Goal: Information Seeking & Learning: Understand process/instructions

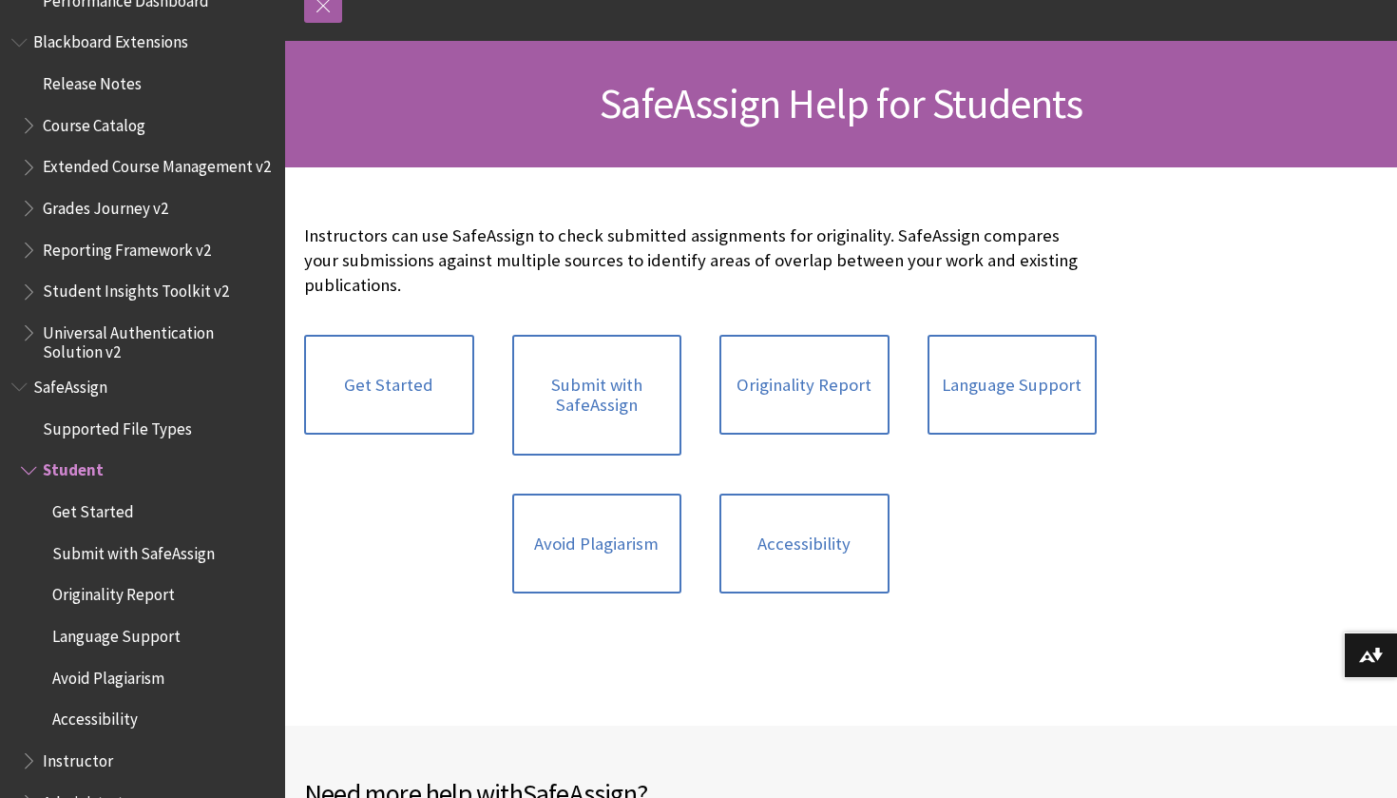
scroll to position [232, 0]
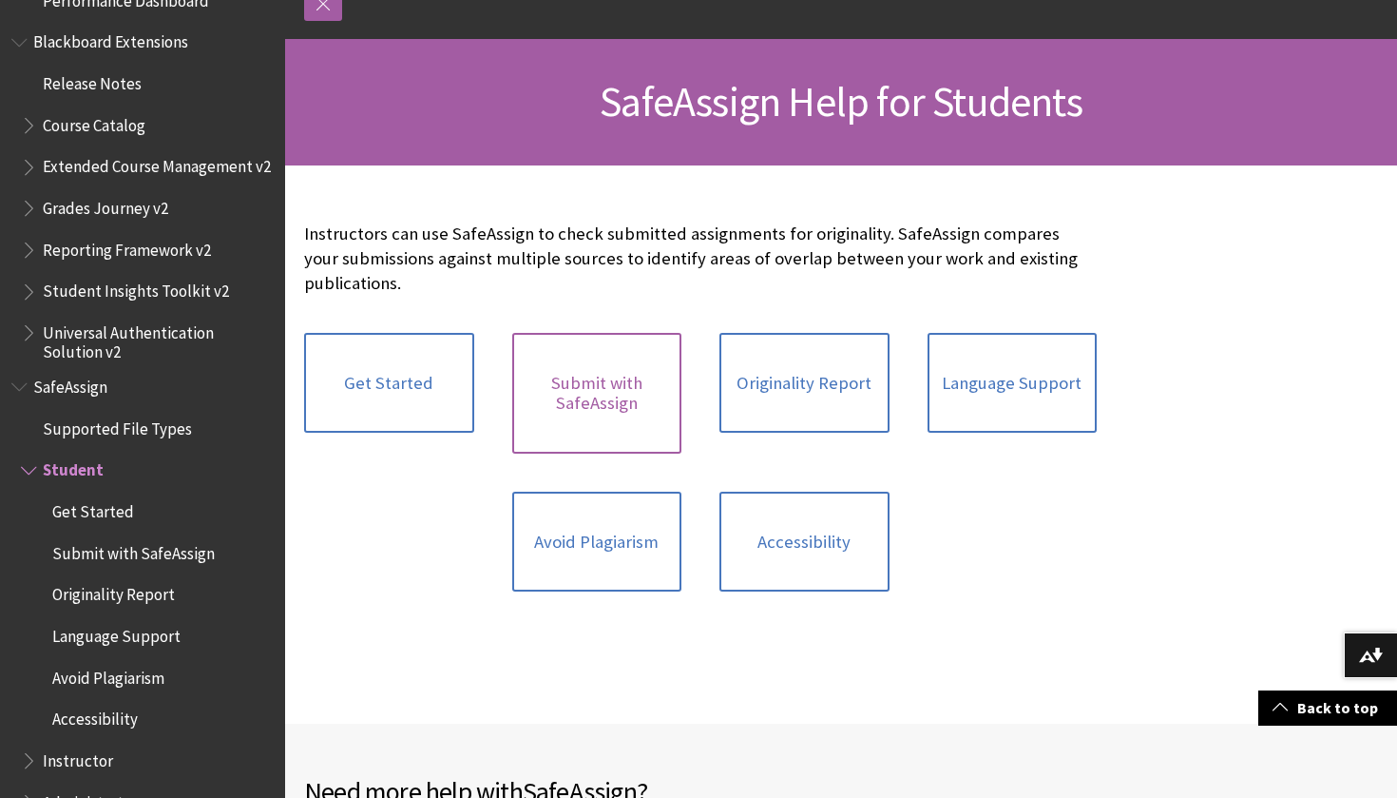
click at [632, 388] on link "Submit with SafeAssign" at bounding box center [597, 393] width 170 height 121
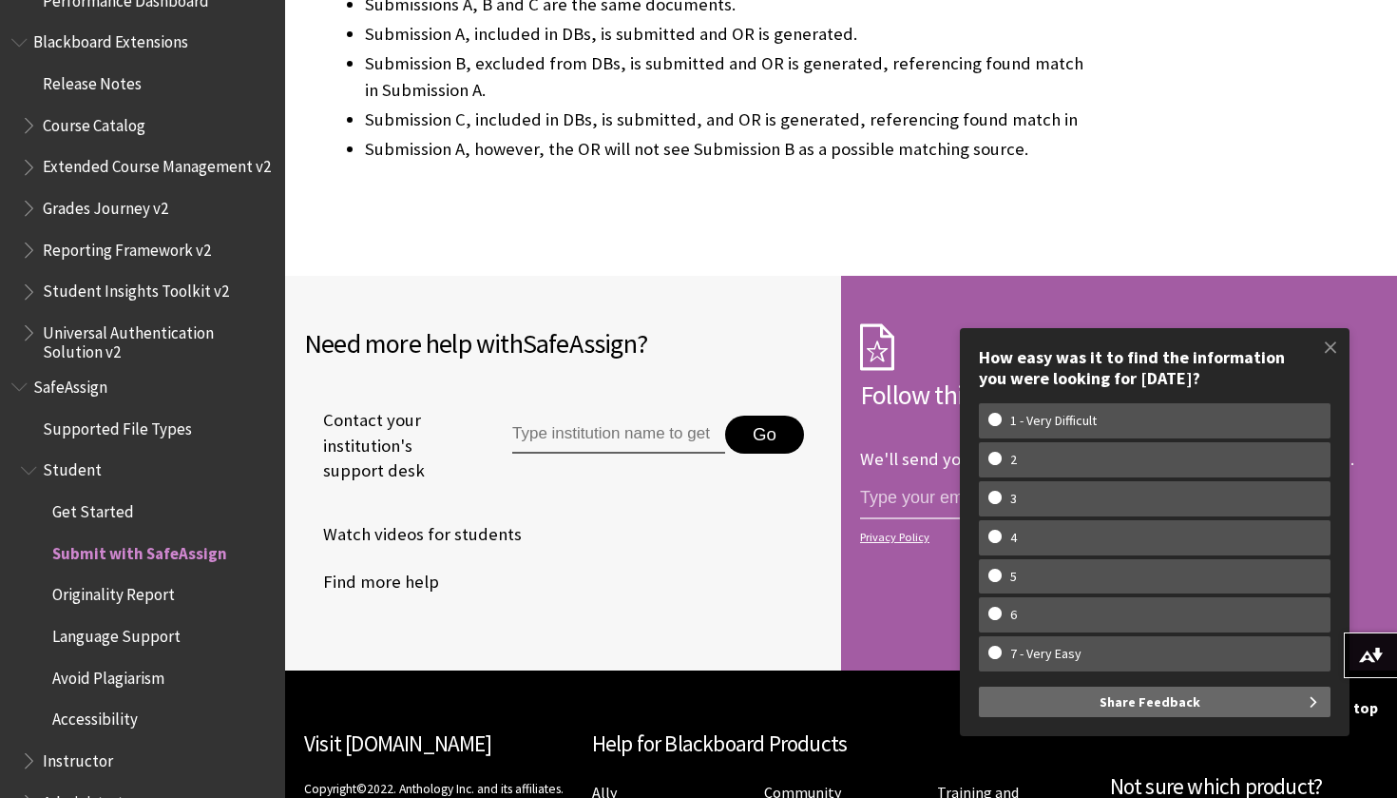
scroll to position [4349, 0]
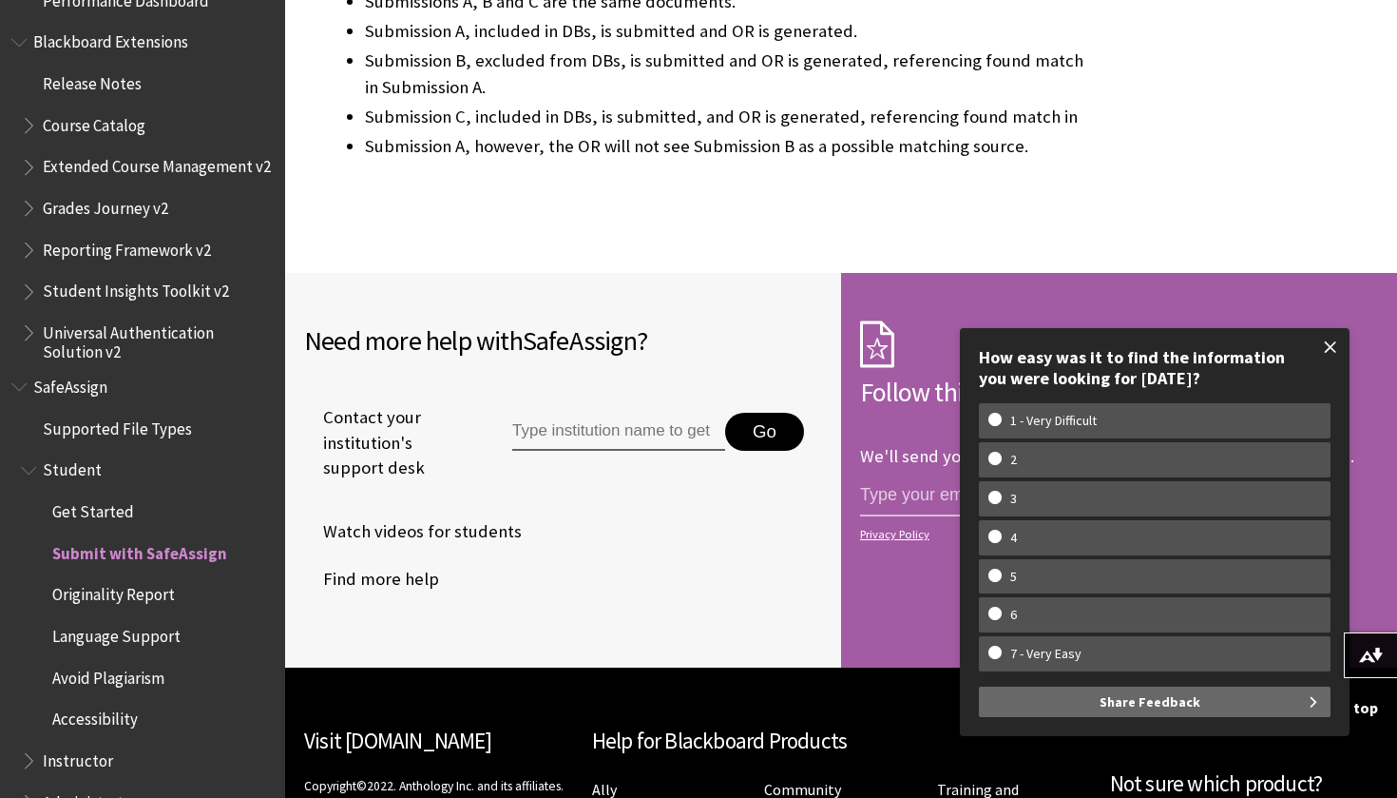
click at [1327, 356] on span at bounding box center [1331, 347] width 40 height 40
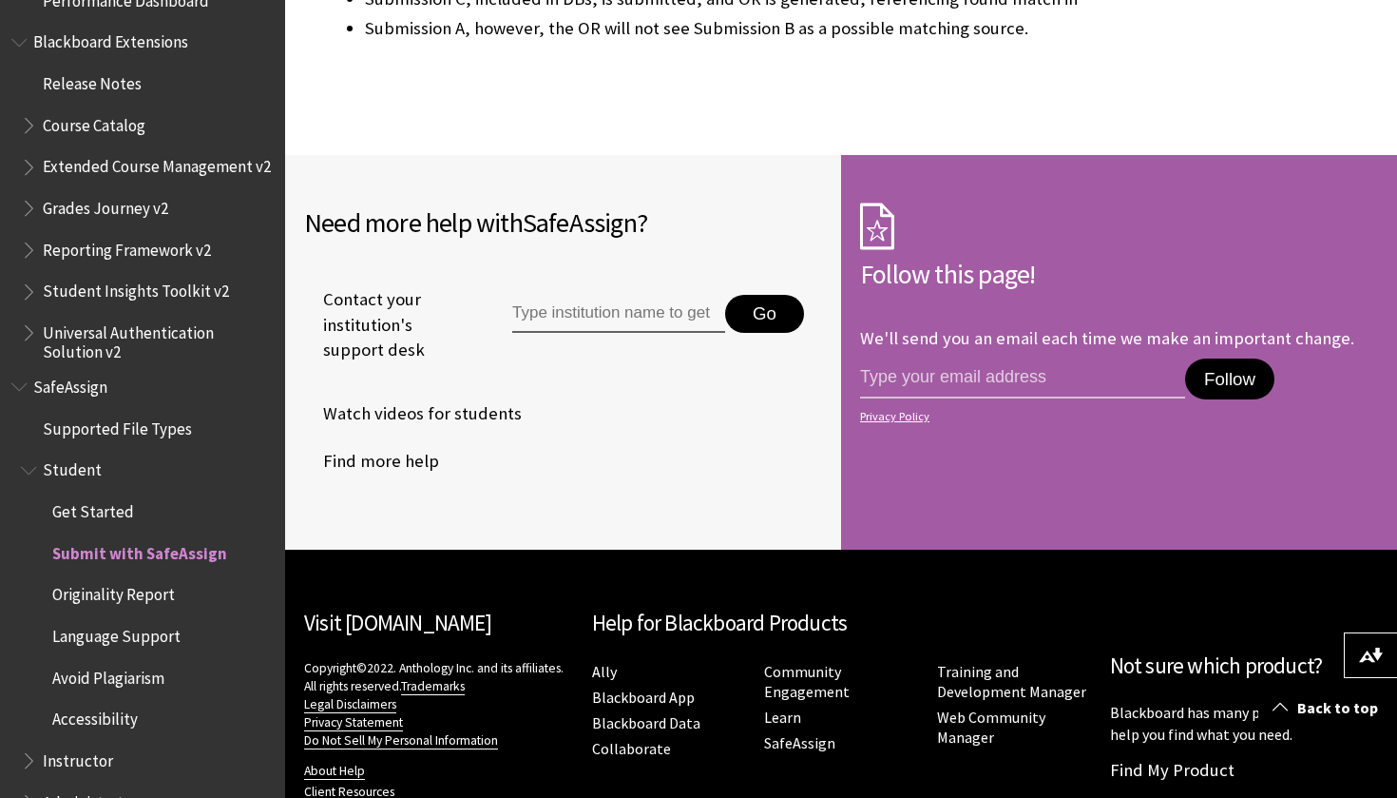
scroll to position [4413, 0]
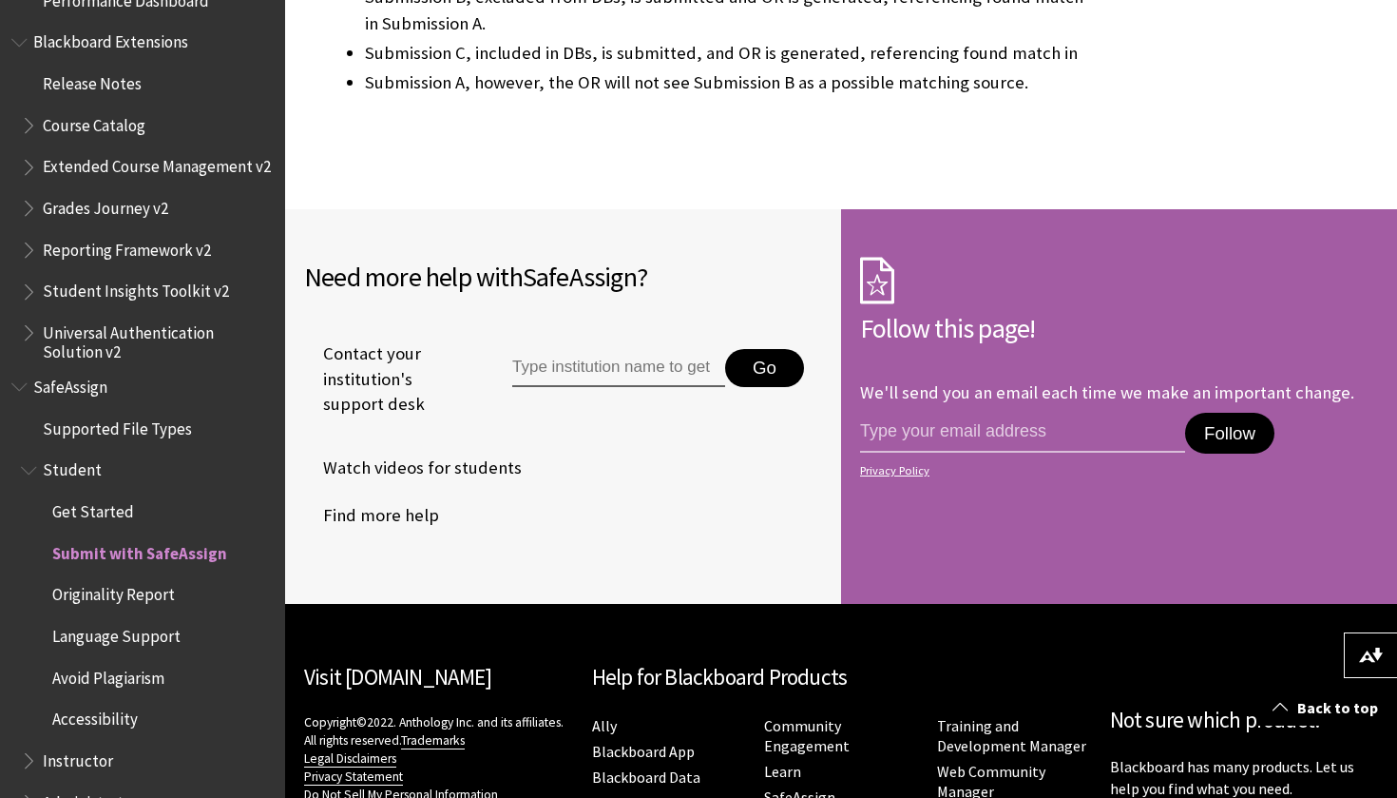
click at [112, 371] on span "SafeAssign" at bounding box center [142, 387] width 262 height 32
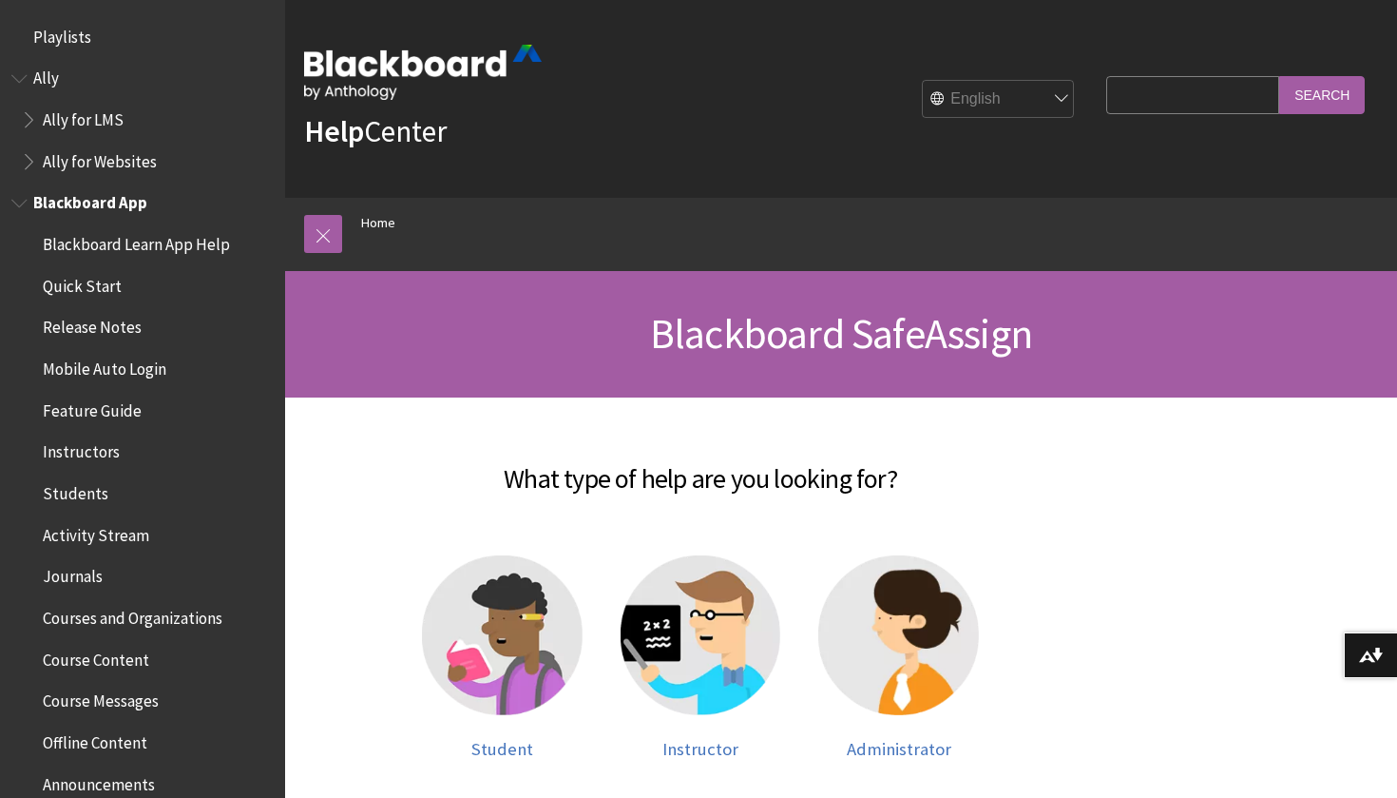
click at [116, 278] on span "Quick Start" at bounding box center [82, 283] width 79 height 26
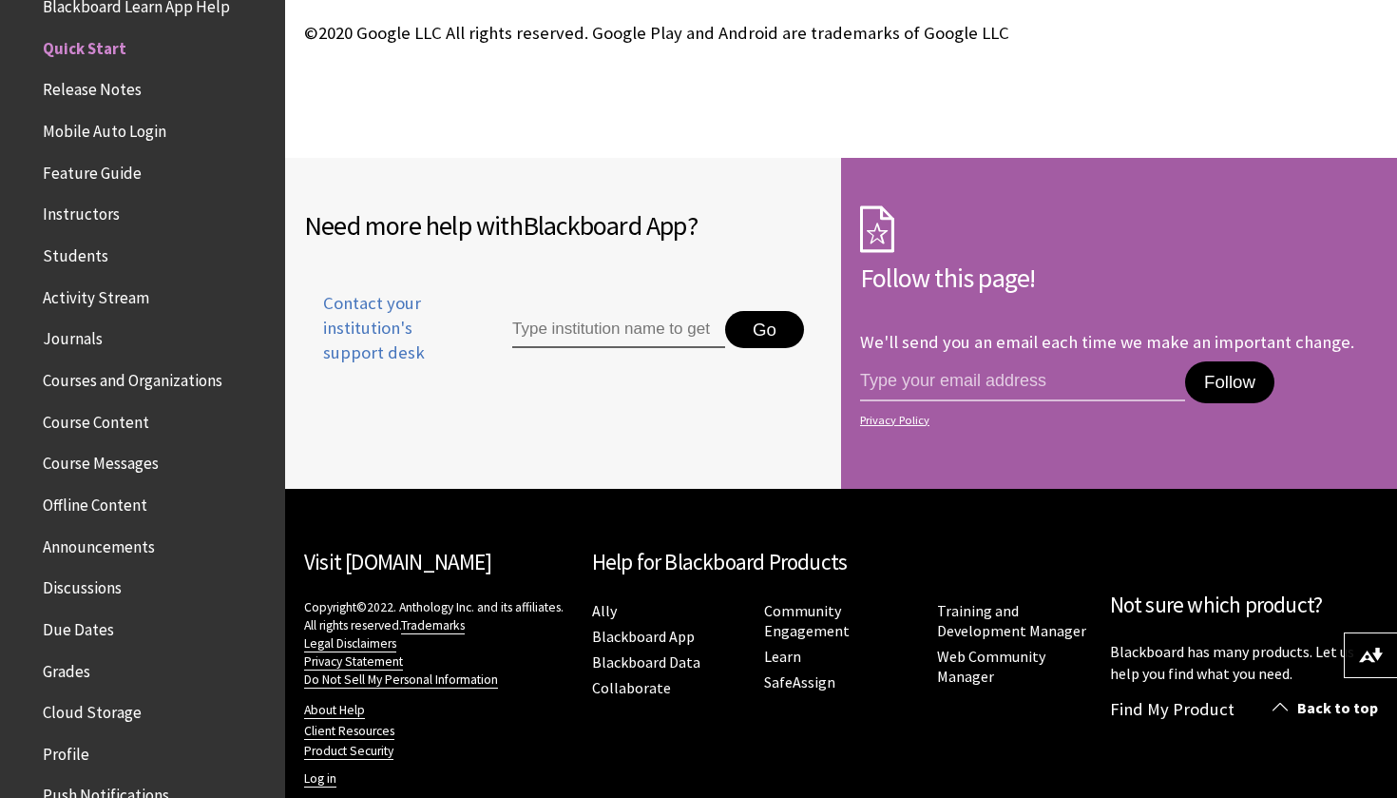
scroll to position [3618, 0]
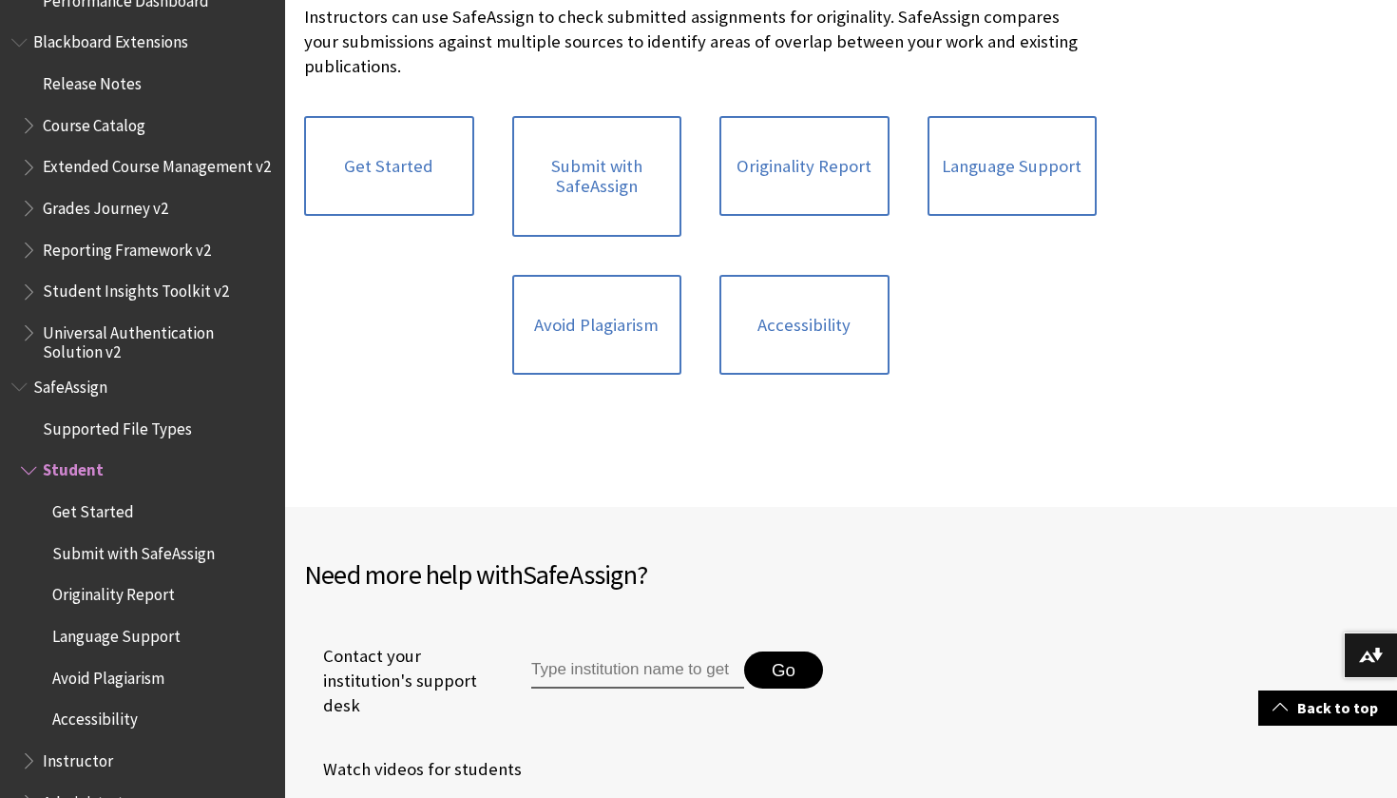
scroll to position [466, 0]
